Goal: Task Accomplishment & Management: Manage account settings

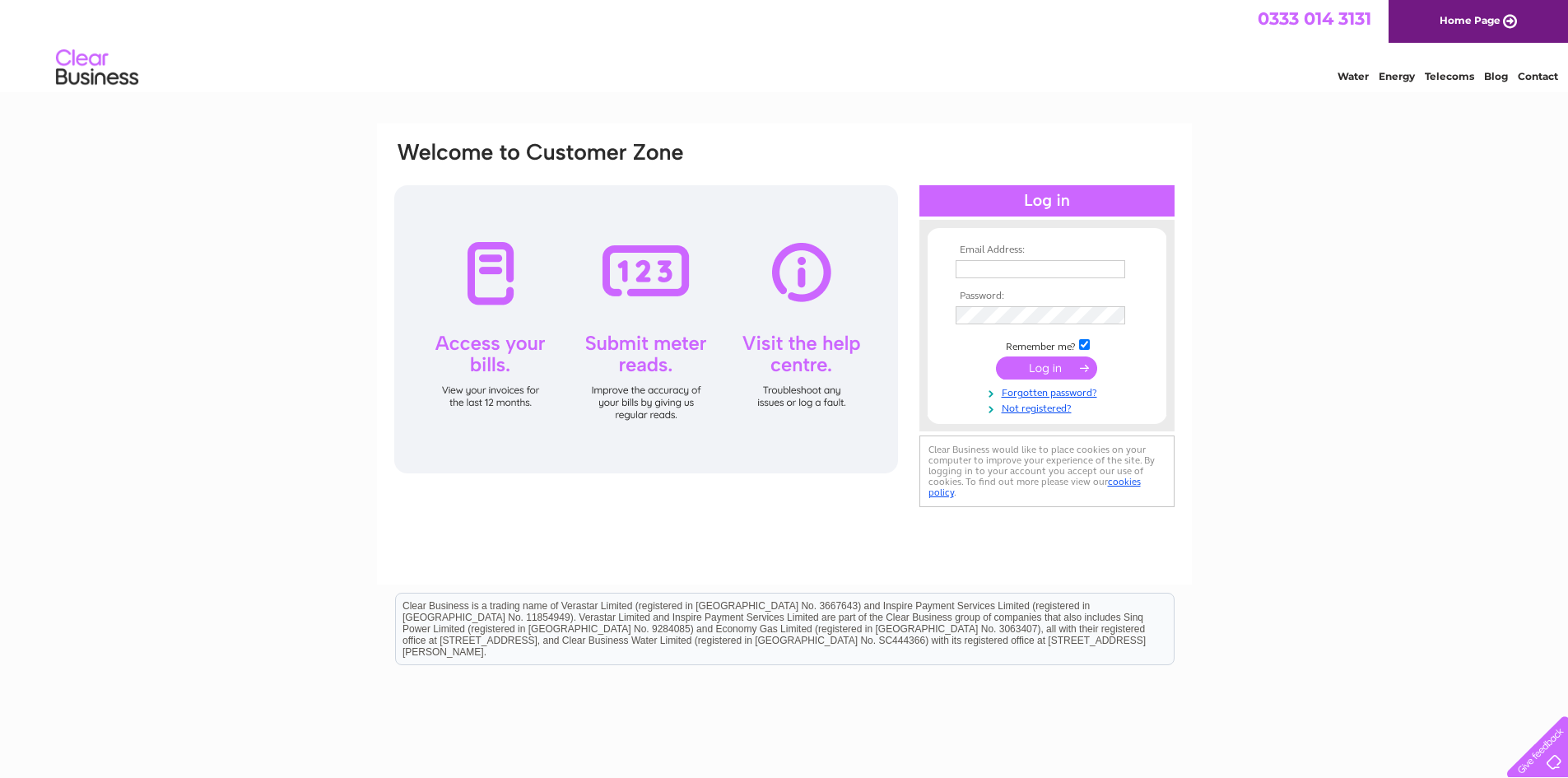
type input "chrissaddengineering@gmail.com"
click at [1024, 370] on input "submit" at bounding box center [1046, 368] width 101 height 23
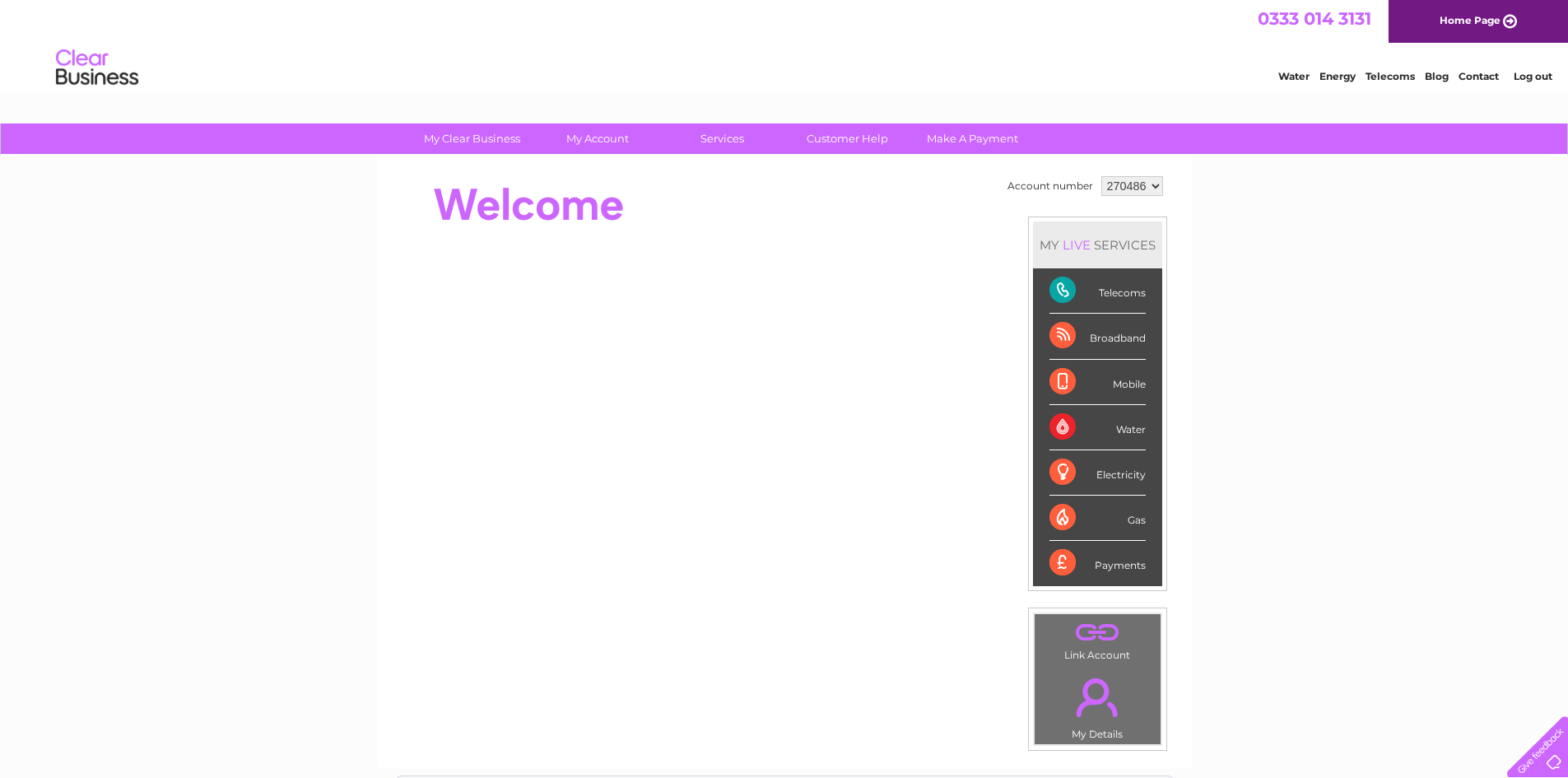
click at [1056, 287] on div "Telecoms" at bounding box center [1098, 291] width 97 height 45
click at [1064, 332] on div "Broadband" at bounding box center [1098, 336] width 97 height 45
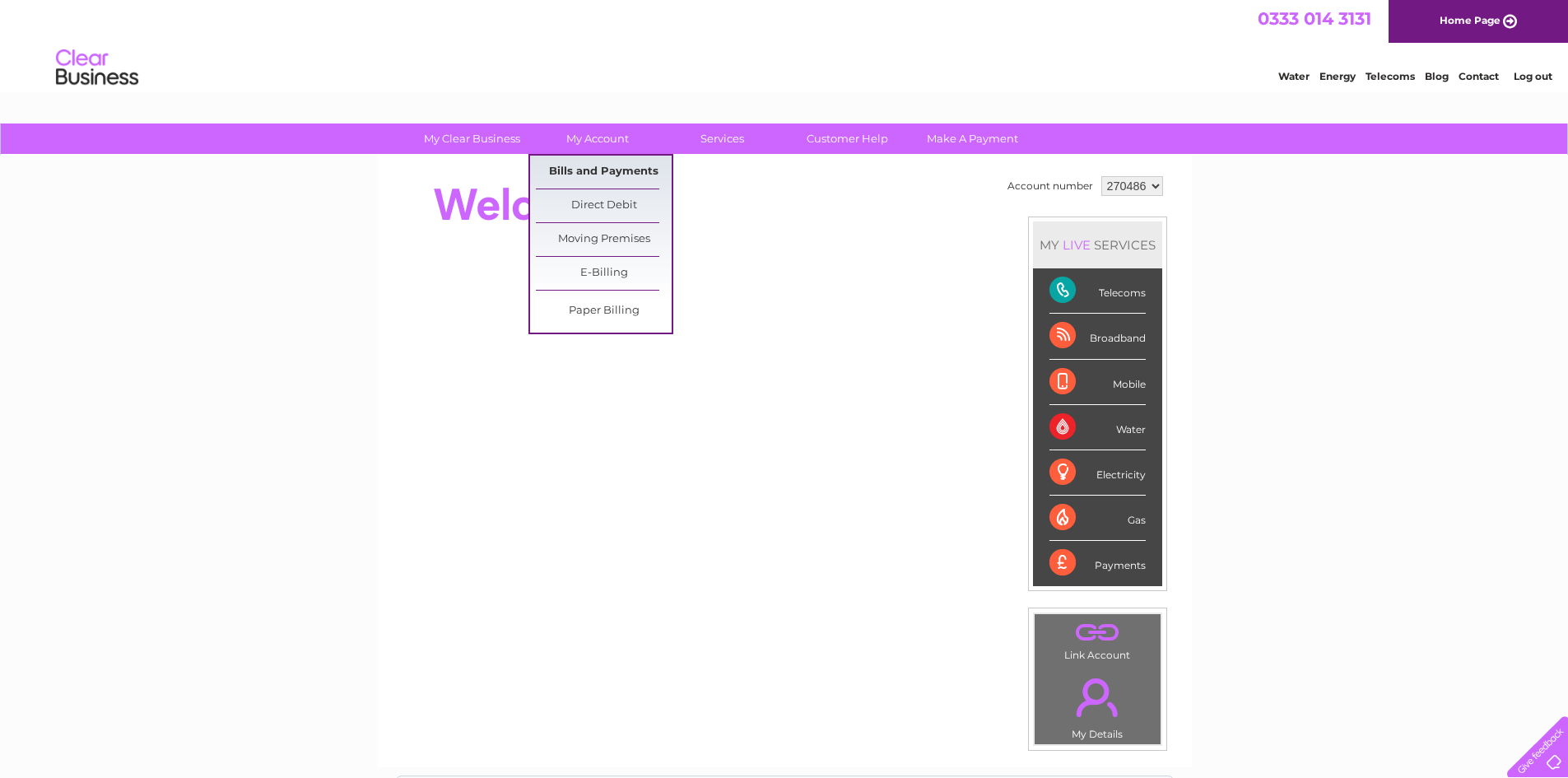
click at [593, 165] on link "Bills and Payments" at bounding box center [604, 173] width 136 height 33
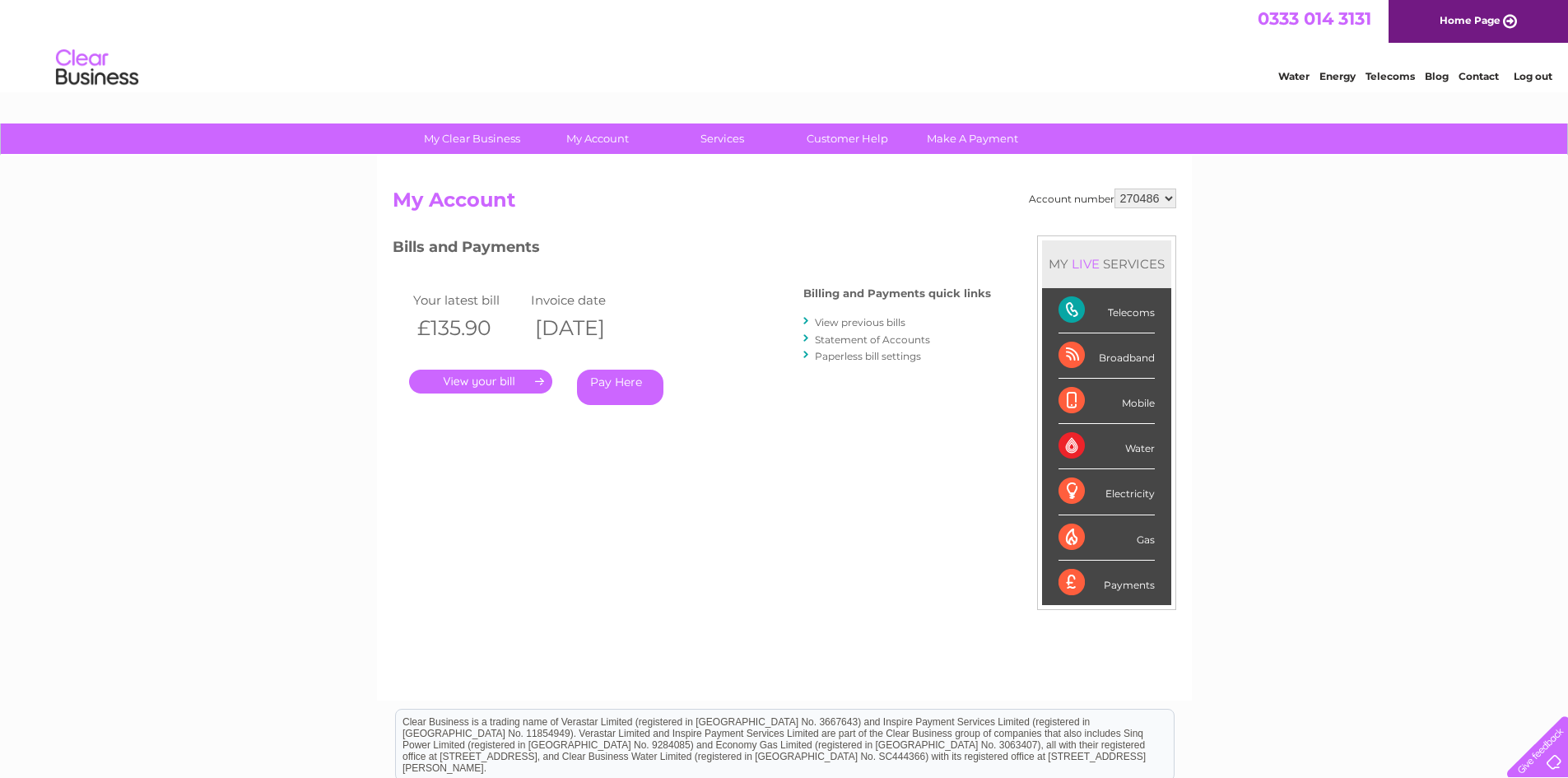
click at [490, 381] on link "." at bounding box center [481, 381] width 143 height 24
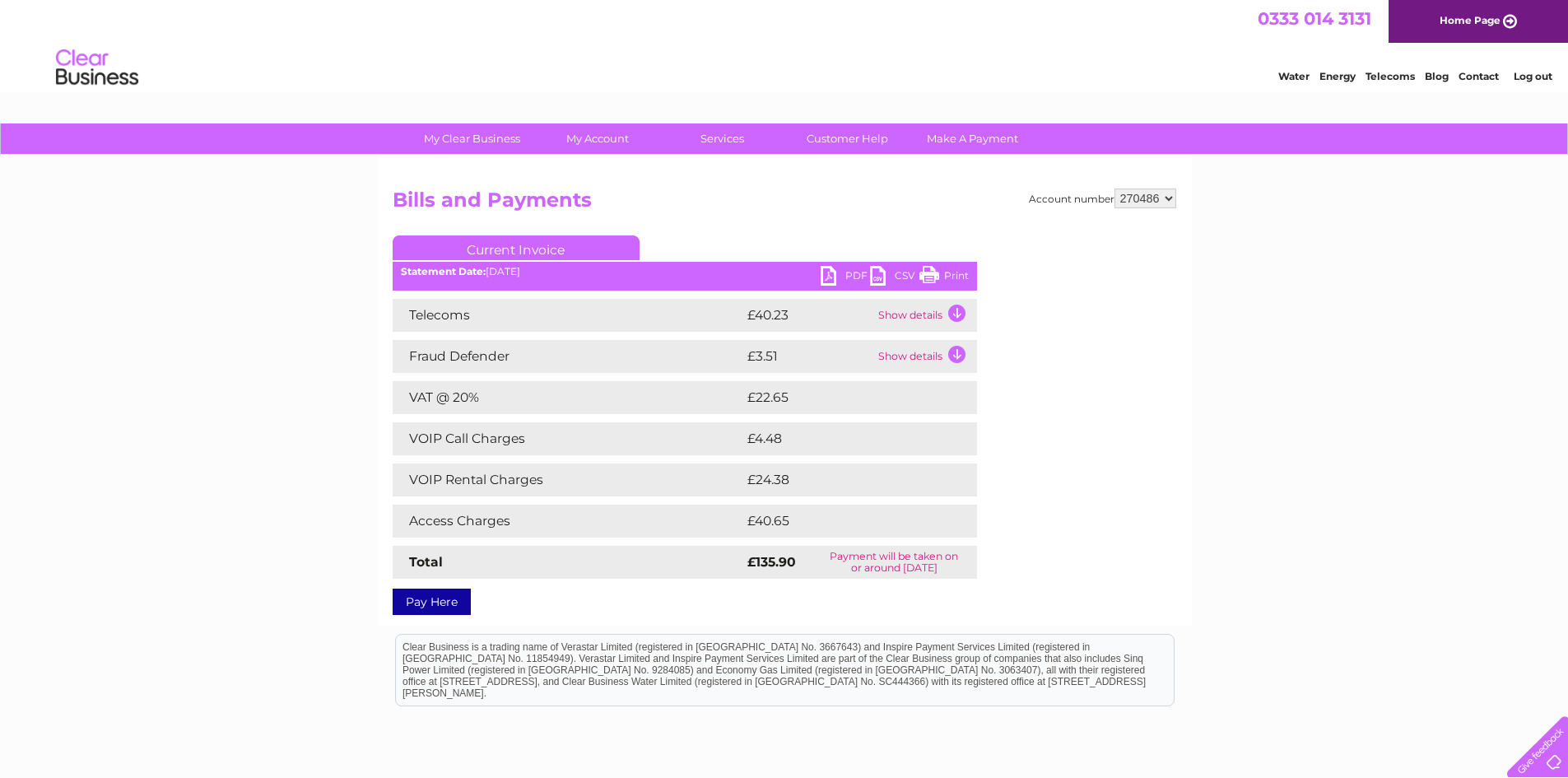
drag, startPoint x: 934, startPoint y: 275, endPoint x: 1207, endPoint y: 44, distance: 357.6
click at [934, 275] on link "Print" at bounding box center [943, 277] width 50 height 24
